Goal: Task Accomplishment & Management: Complete application form

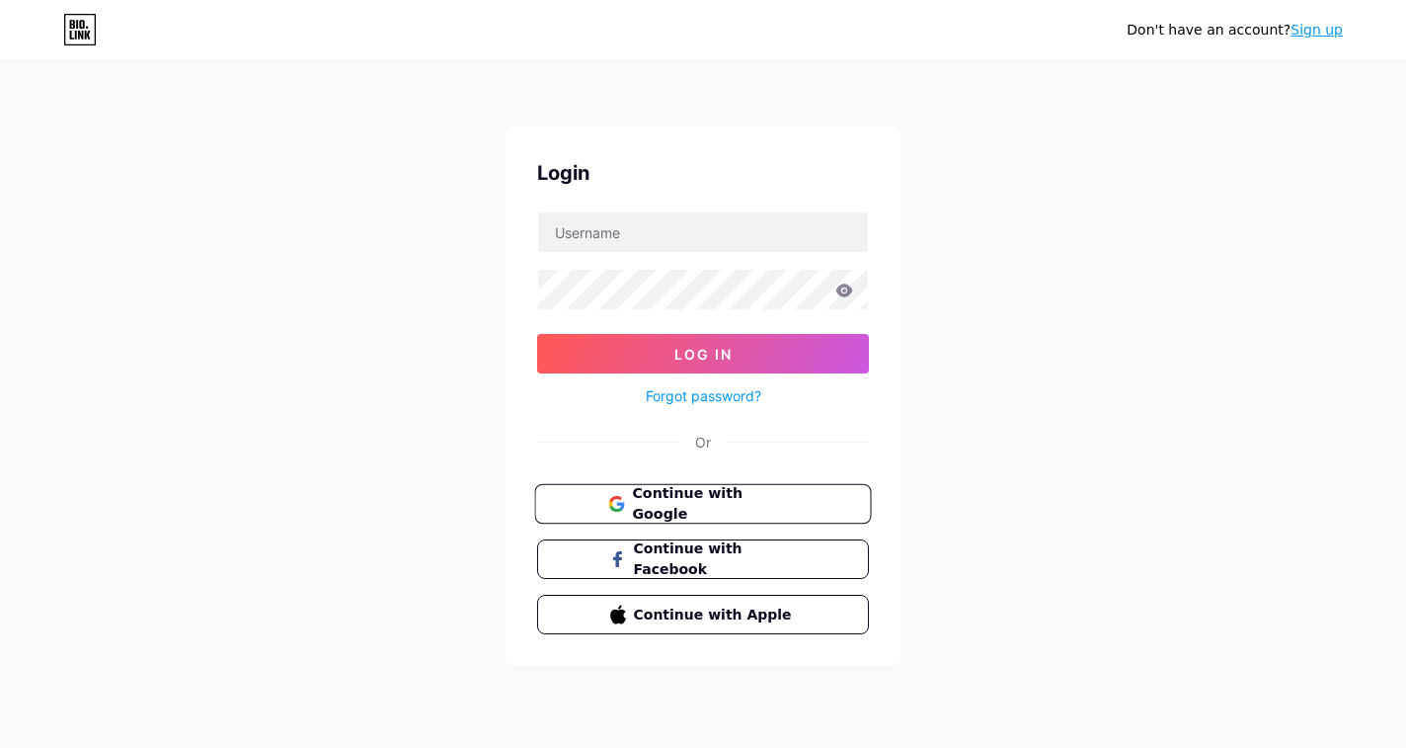
click at [715, 494] on span "Continue with Google" at bounding box center [714, 504] width 165 height 42
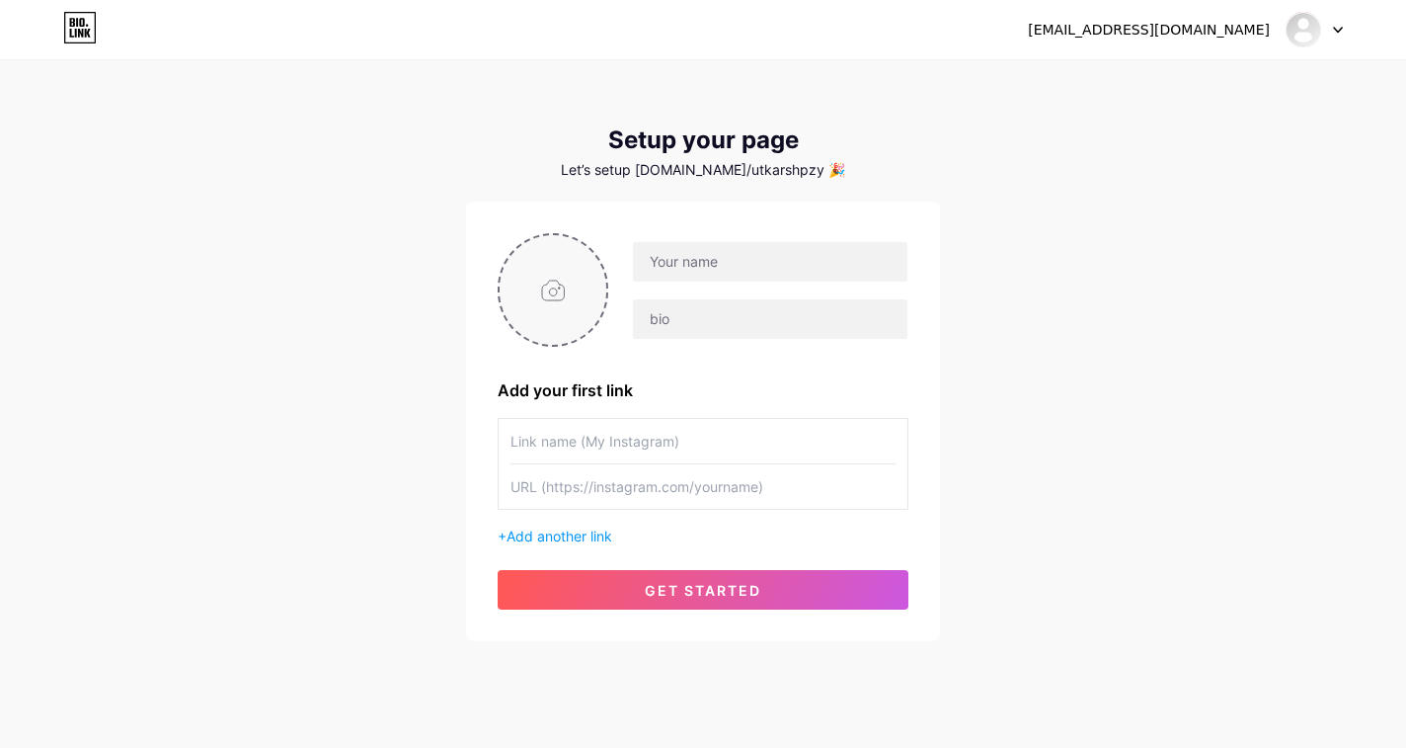
click at [582, 315] on input "file" at bounding box center [553, 290] width 107 height 110
type input "C:\fakepath\Top-Smile-Dental-Clinic-Name-and-Logo-e1692347318707.png"
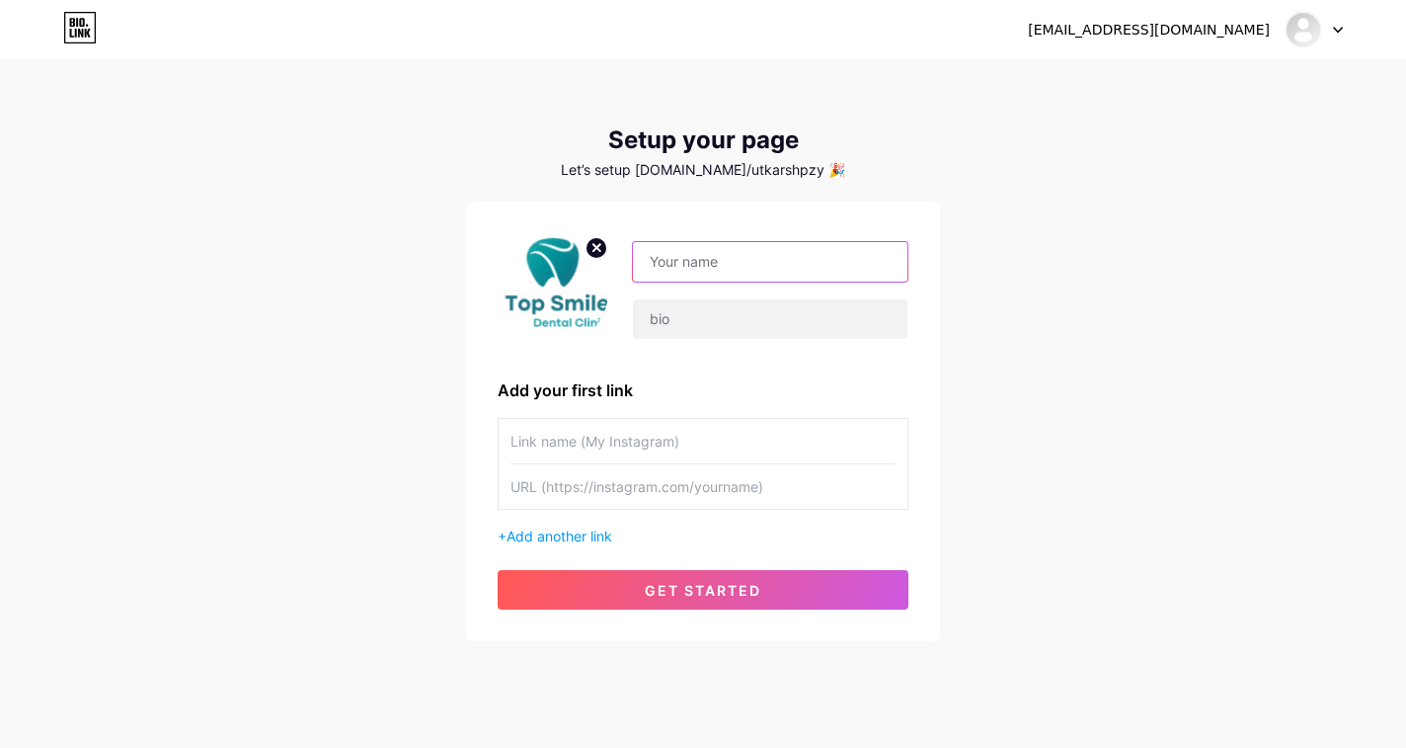
click at [790, 253] on input "text" at bounding box center [770, 262] width 275 height 40
type input "\"
paste input "[EMAIL_ADDRESS][DOMAIN_NAME]"
drag, startPoint x: 647, startPoint y: 268, endPoint x: 884, endPoint y: 280, distance: 237.3
click at [884, 280] on input "[EMAIL_ADDRESS][DOMAIN_NAME]" at bounding box center [770, 262] width 275 height 40
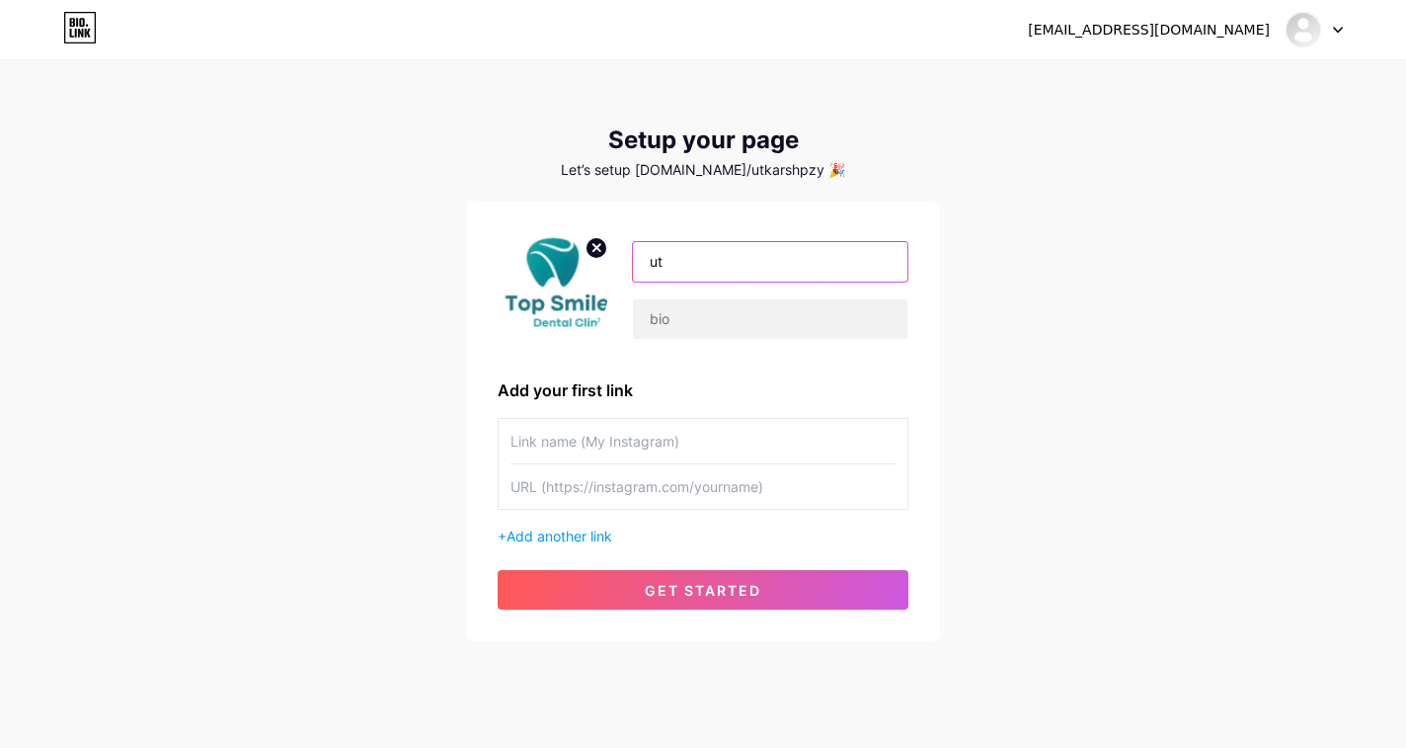
type input "u"
type input "topsmile"
click at [871, 320] on input "text" at bounding box center [770, 319] width 275 height 40
paste input "Top Dentist in [GEOGRAPHIC_DATA] – Expert Care for a Healthy, Beautiful Smile"
type input "Top Dentist in [GEOGRAPHIC_DATA] – Expert Care for a Healthy, Beautiful Smile"
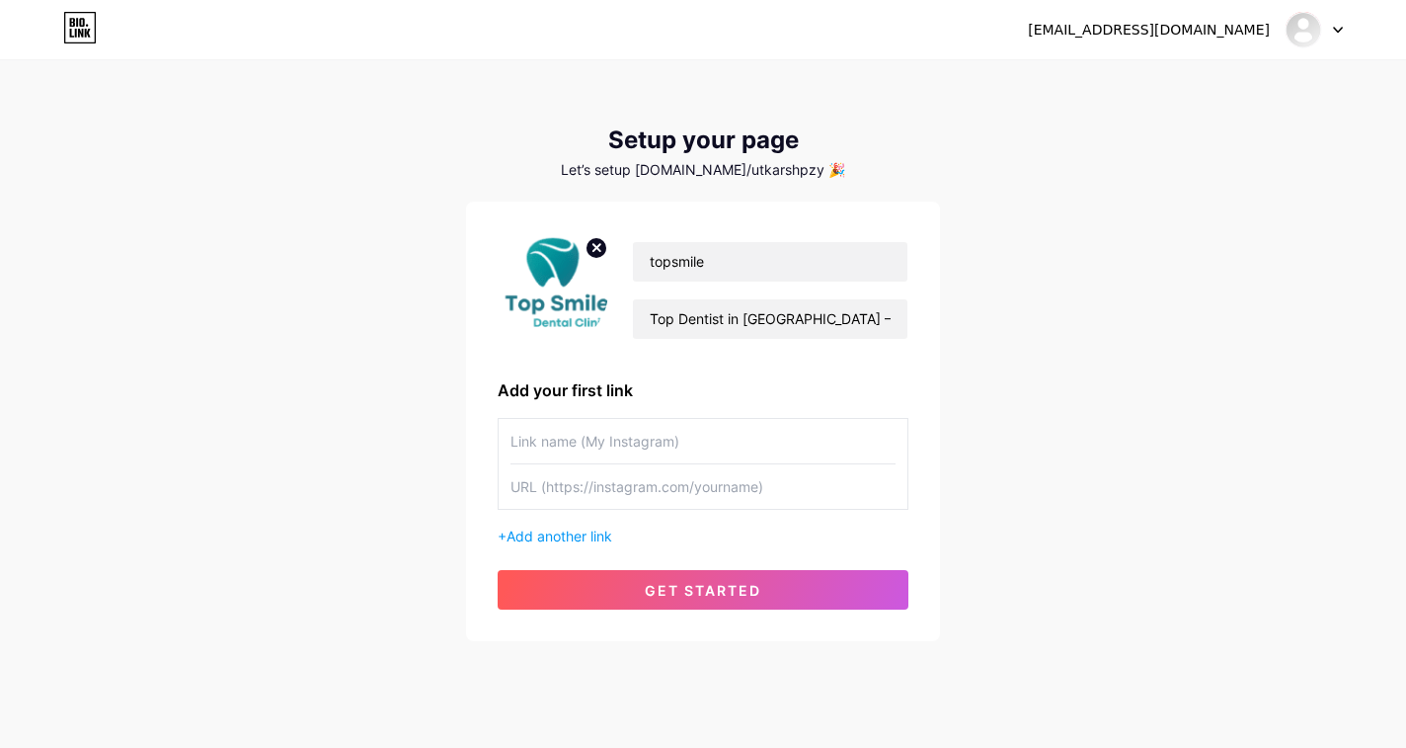
click at [599, 479] on input "text" at bounding box center [703, 486] width 385 height 44
paste input "[URL][DOMAIN_NAME]"
type input "[URL][DOMAIN_NAME]"
click at [729, 453] on input "text" at bounding box center [703, 441] width 385 height 44
type input "p"
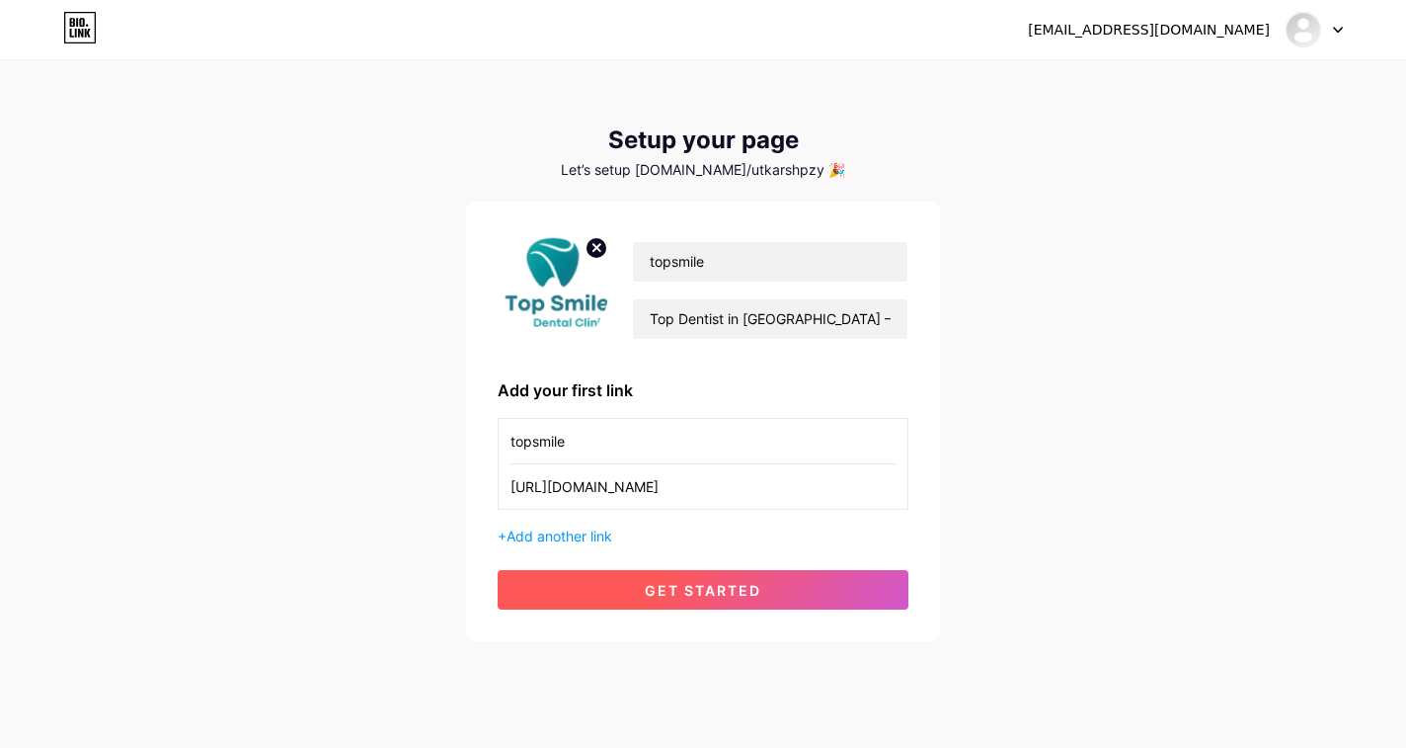
type input "topsmile"
click at [752, 591] on span "get started" at bounding box center [703, 590] width 117 height 17
click at [675, 605] on button "get started" at bounding box center [703, 590] width 411 height 40
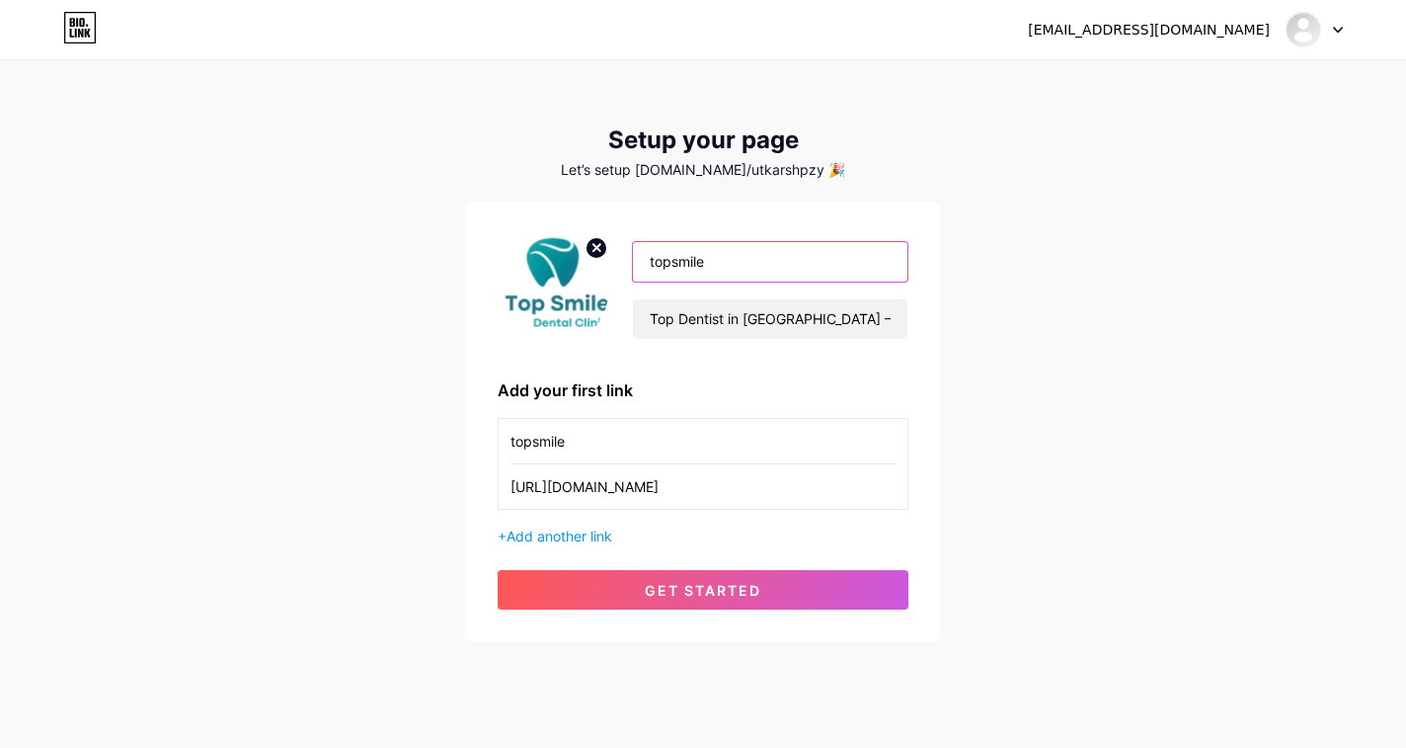
click at [825, 260] on input "topsmile" at bounding box center [770, 262] width 275 height 40
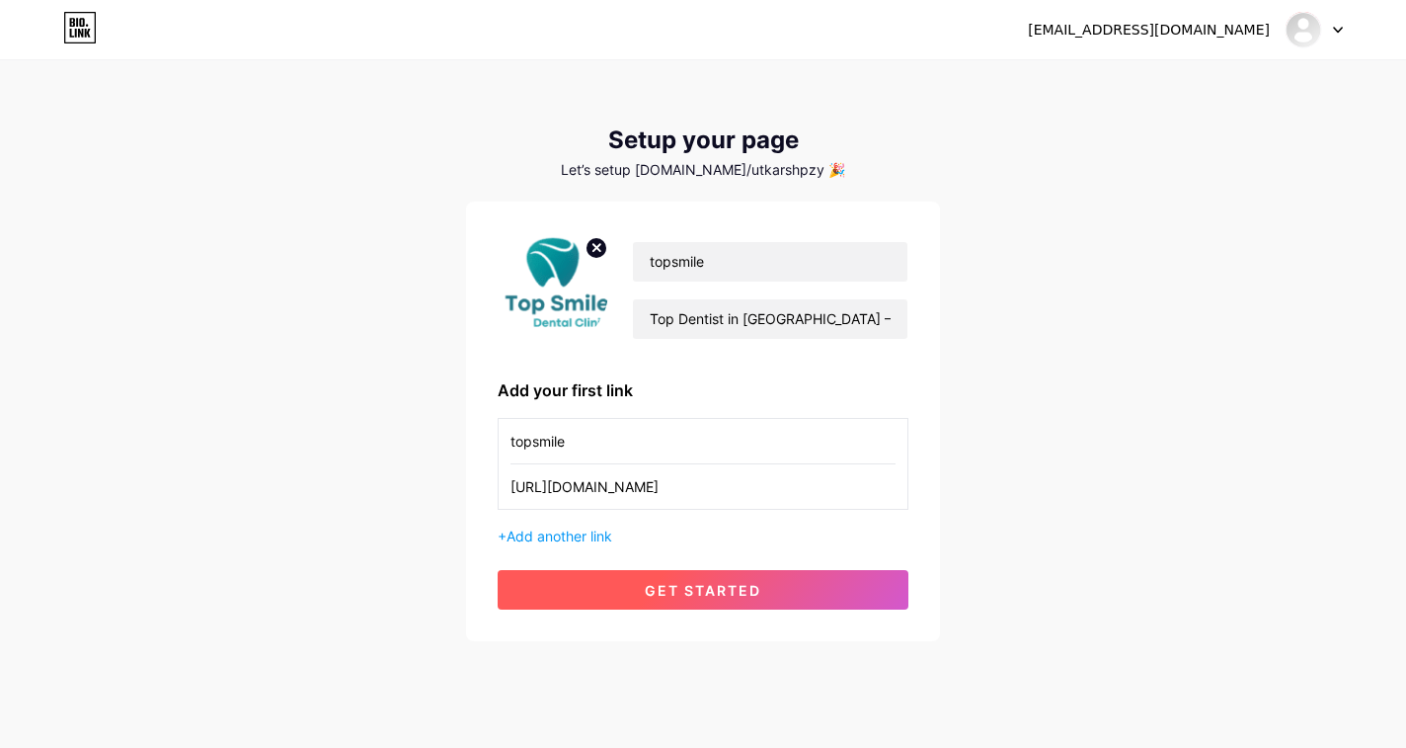
click at [636, 581] on button "get started" at bounding box center [703, 590] width 411 height 40
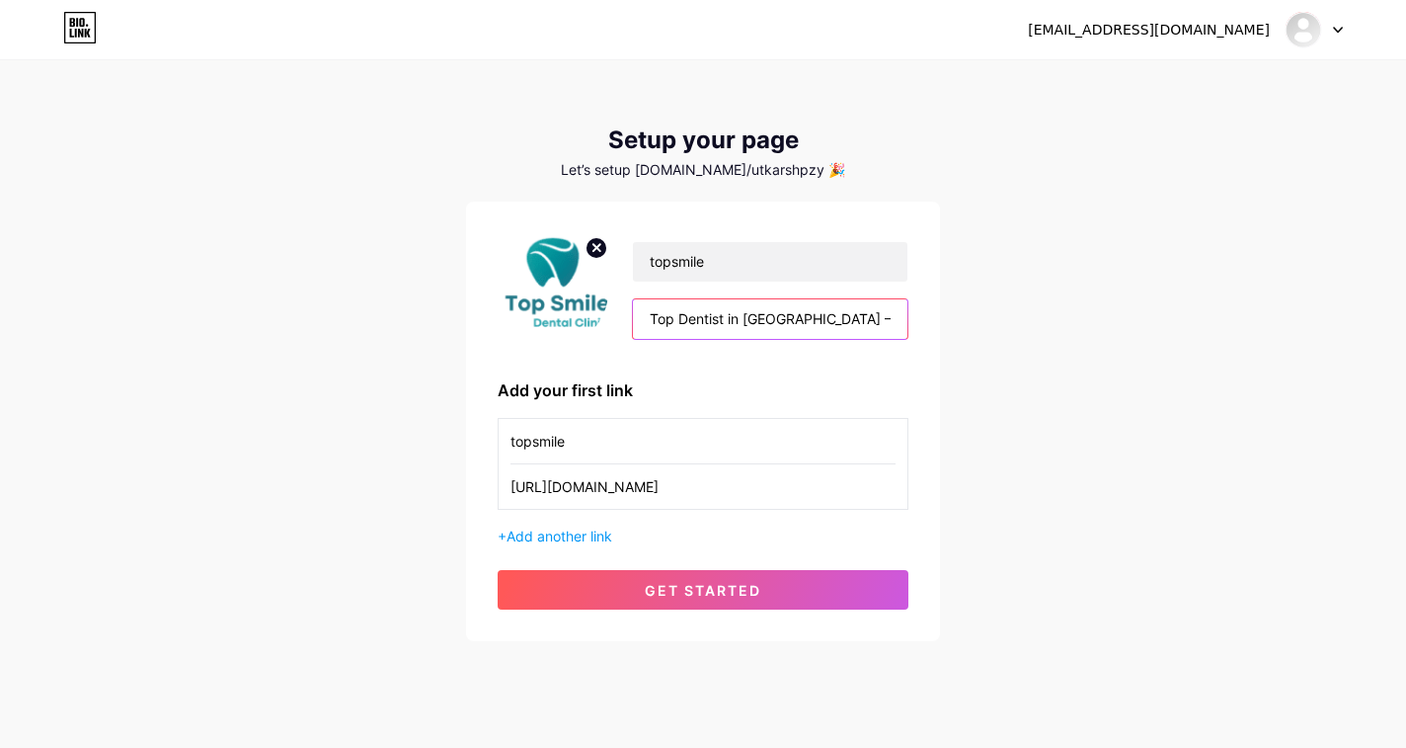
click at [646, 307] on input "Top Dentist in [GEOGRAPHIC_DATA] – Expert Care for a Healthy, Beautiful Smile" at bounding box center [770, 319] width 275 height 40
click at [648, 258] on input "topsmile" at bounding box center [770, 262] width 275 height 40
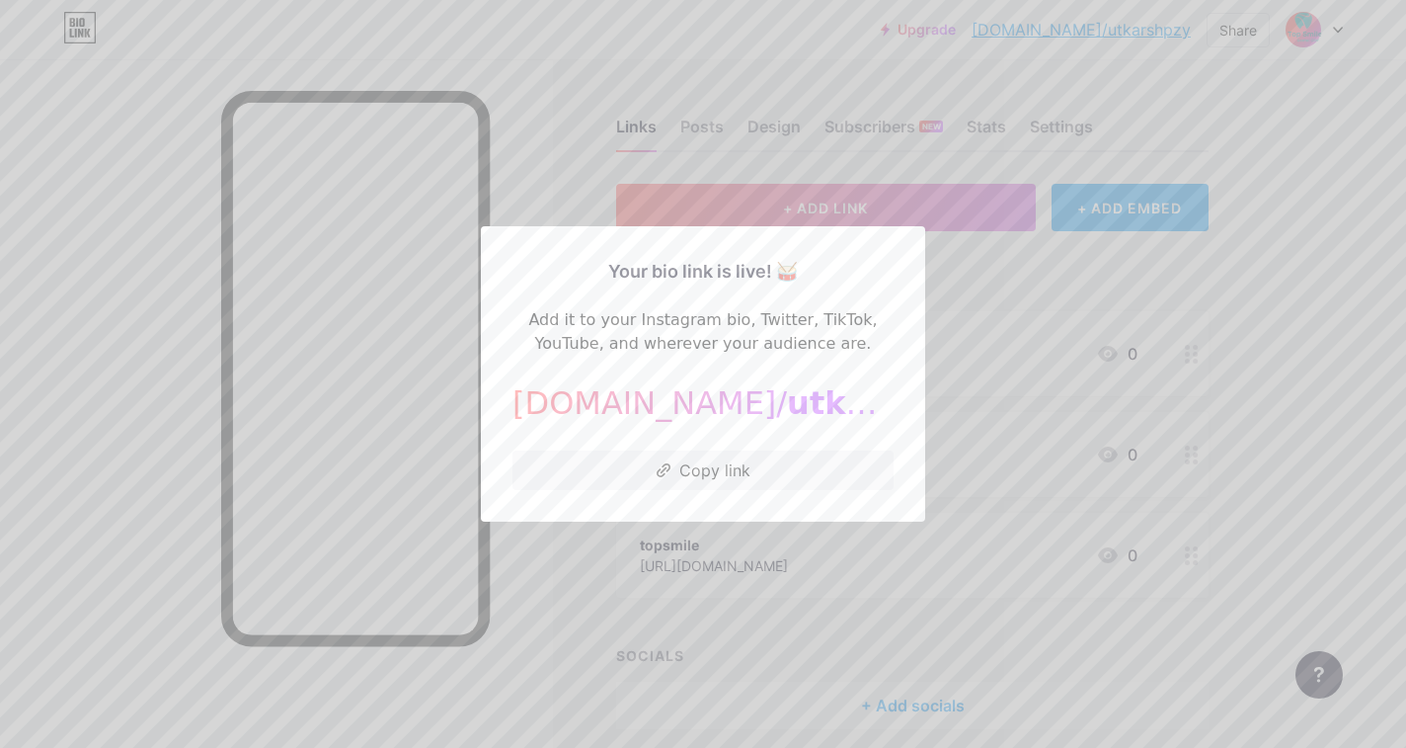
click at [768, 158] on div at bounding box center [703, 374] width 1406 height 748
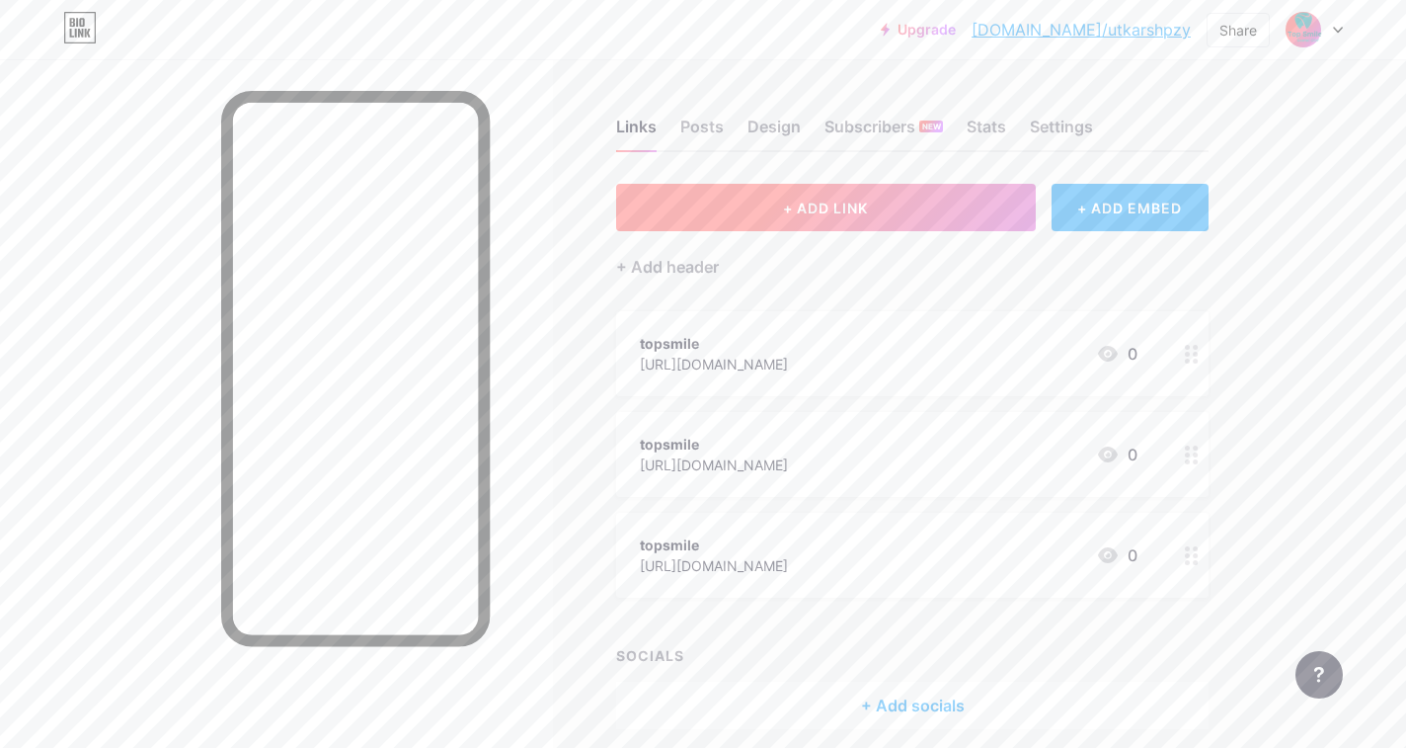
click at [750, 201] on button "+ ADD LINK" at bounding box center [826, 207] width 420 height 47
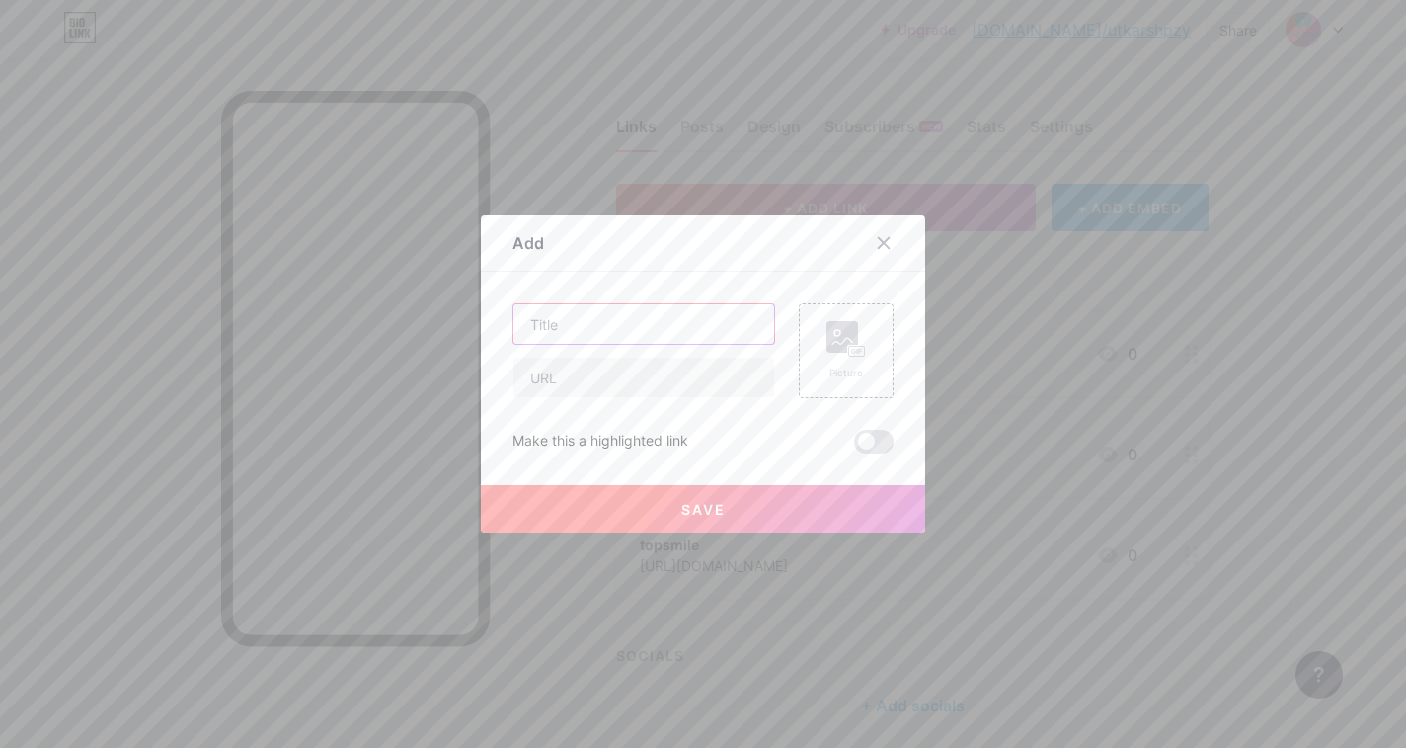
click at [663, 328] on input "text" at bounding box center [644, 324] width 261 height 40
paste input "Top Dentist in [GEOGRAPHIC_DATA] – Expert Care for a Healthy, Beautiful Smile"
type input "Top Dentist in [GEOGRAPHIC_DATA] – Expert Care for a Healthy, Beautiful Smile"
click at [570, 373] on input "text" at bounding box center [644, 378] width 261 height 40
paste input "[URL][DOMAIN_NAME]"
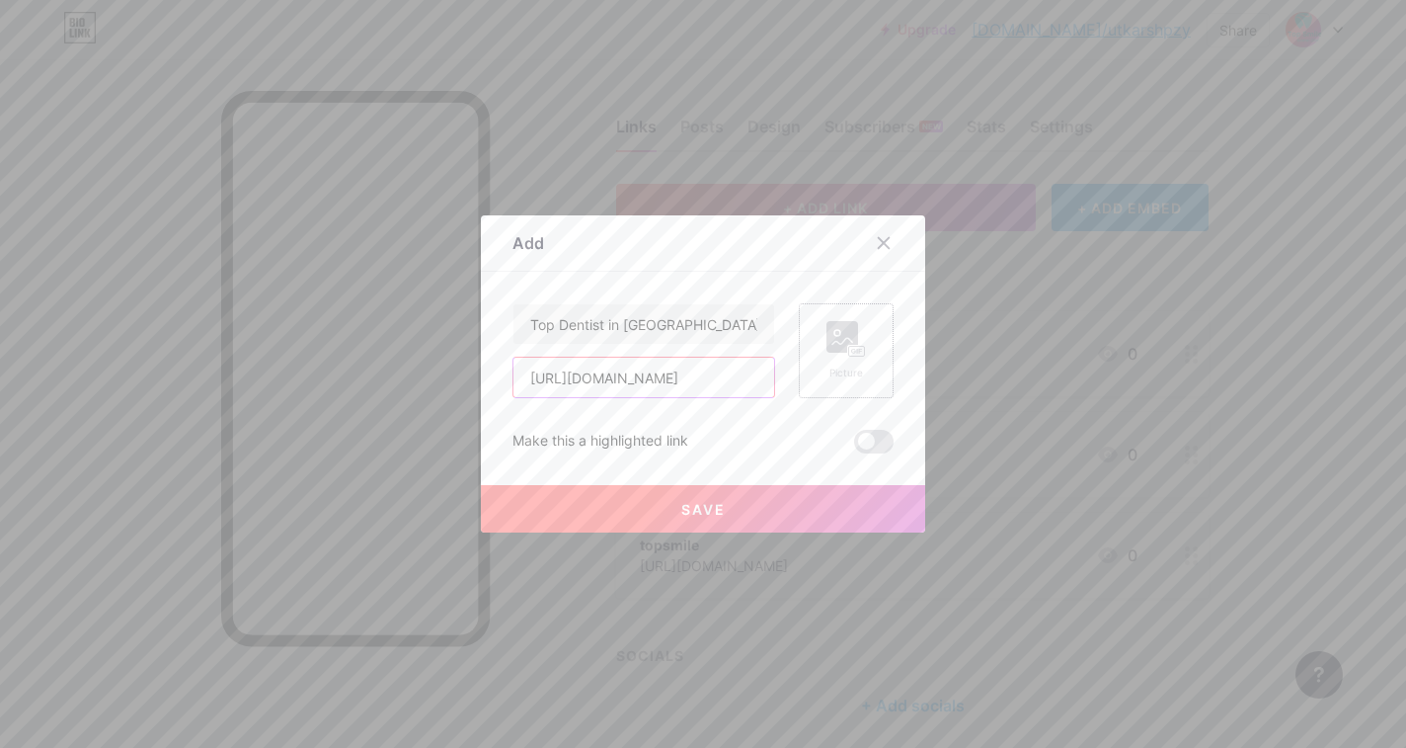
type input "[URL][DOMAIN_NAME]"
click at [864, 356] on rect at bounding box center [857, 352] width 16 height 10
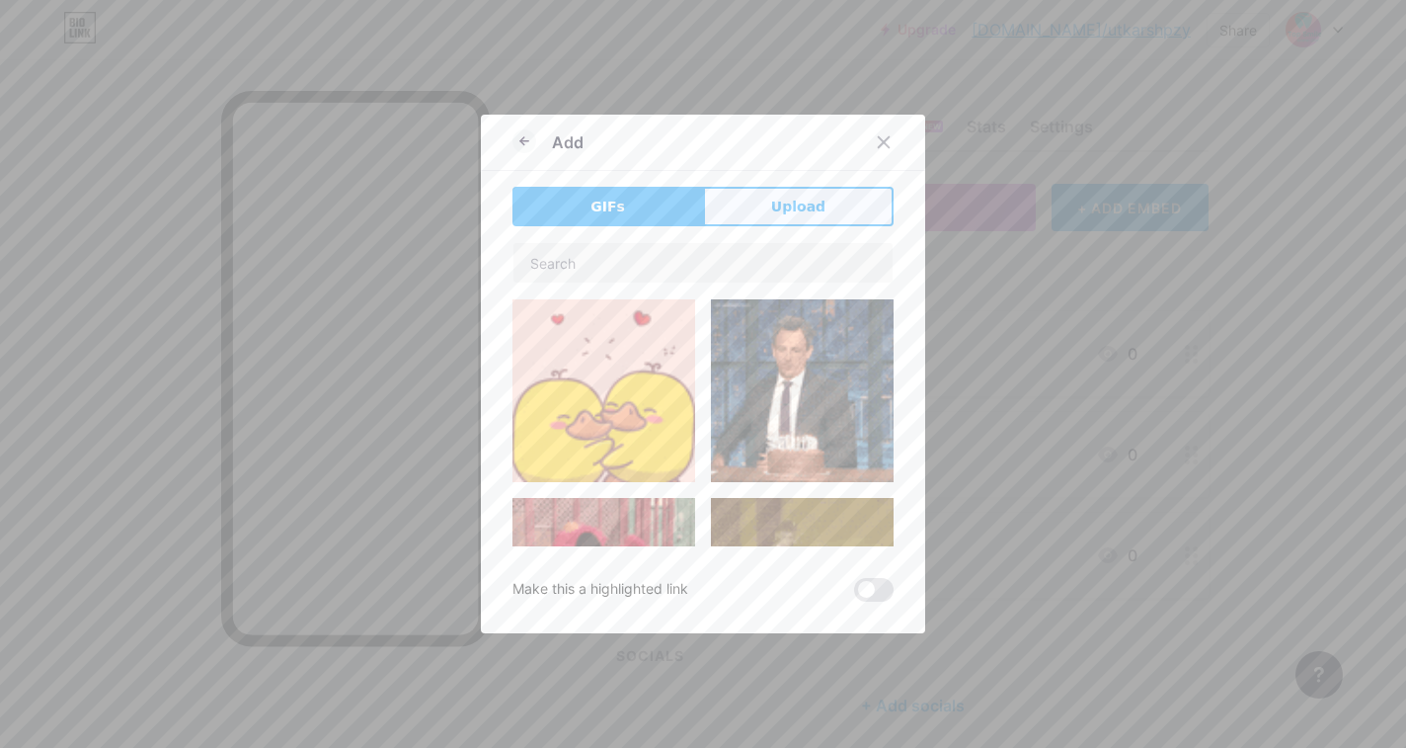
click at [795, 211] on span "Upload" at bounding box center [798, 207] width 54 height 21
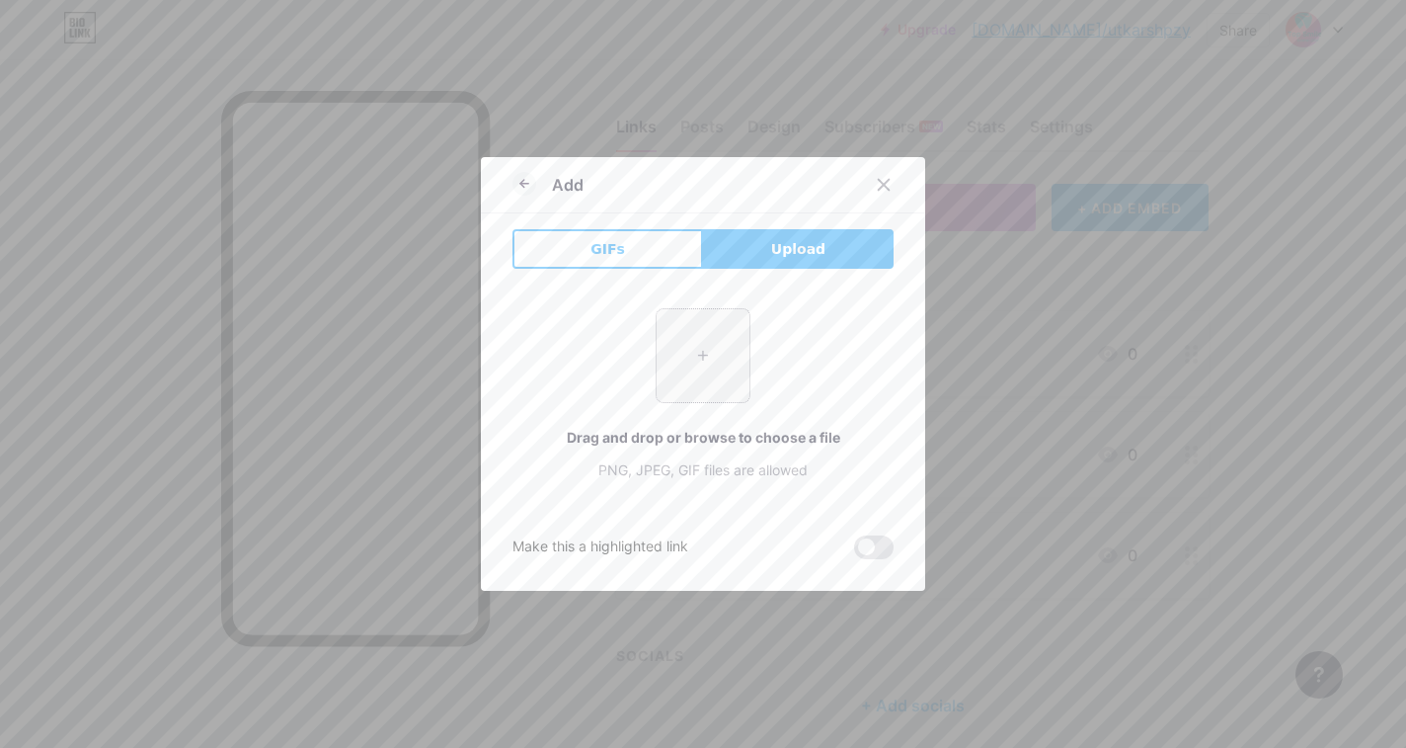
click at [672, 380] on input "file" at bounding box center [703, 355] width 93 height 93
type input "C:\fakepath\Dentist In [GEOGRAPHIC_DATA]jpeg"
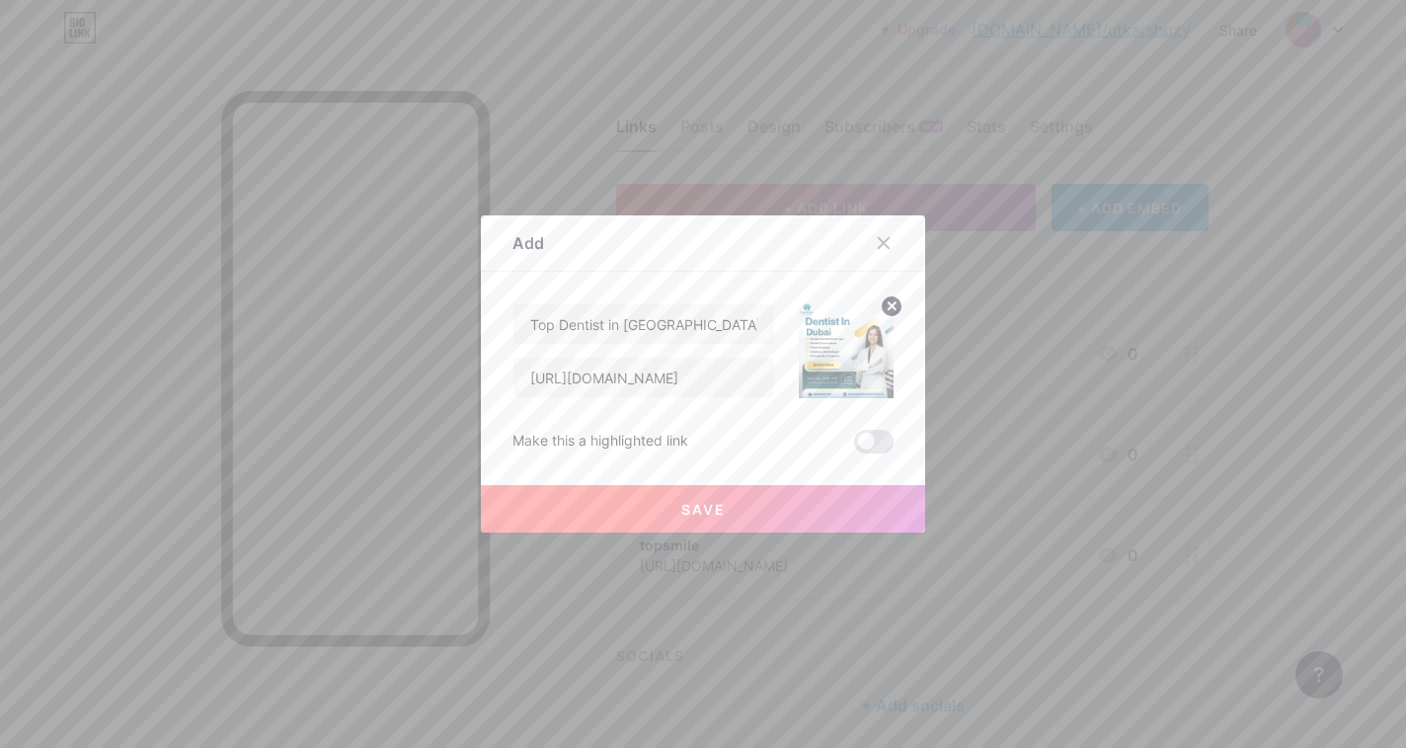
click at [663, 512] on button "Save" at bounding box center [703, 508] width 444 height 47
